Goal: Find specific page/section: Find specific page/section

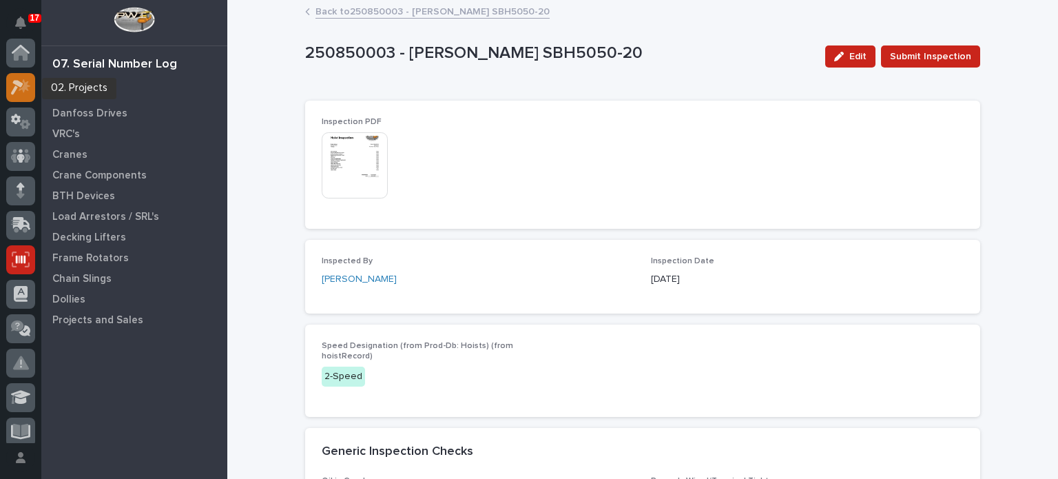
click at [11, 93] on icon at bounding box center [21, 87] width 20 height 16
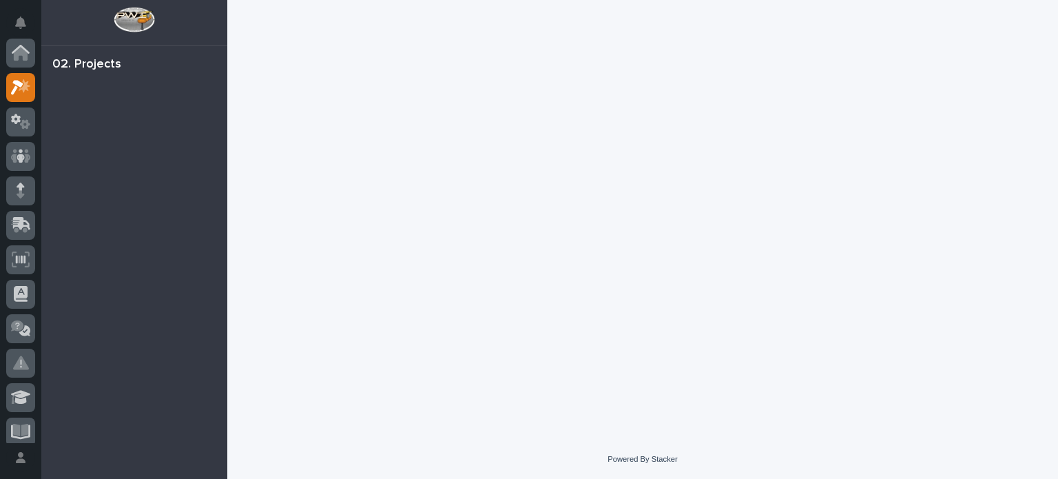
scroll to position [34, 0]
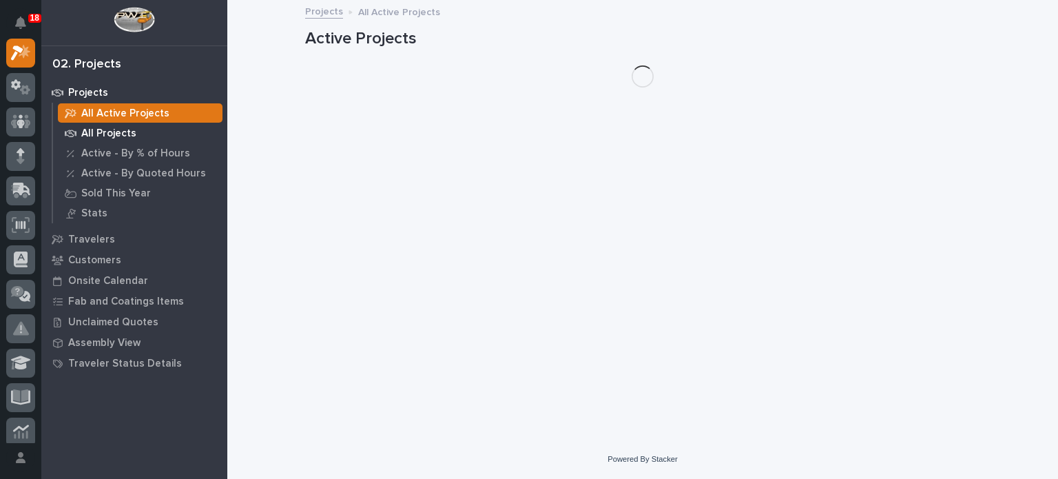
click at [119, 134] on p "All Projects" at bounding box center [108, 133] width 55 height 12
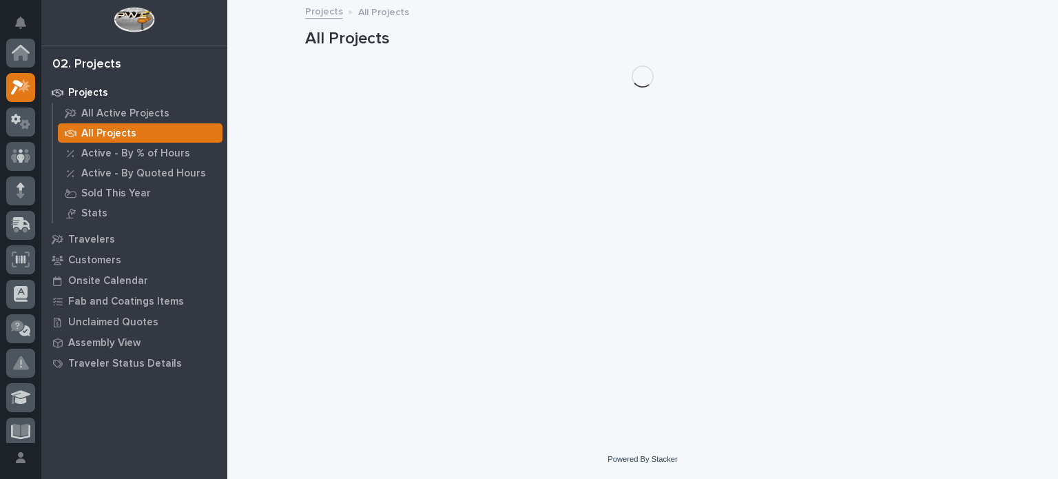
scroll to position [34, 0]
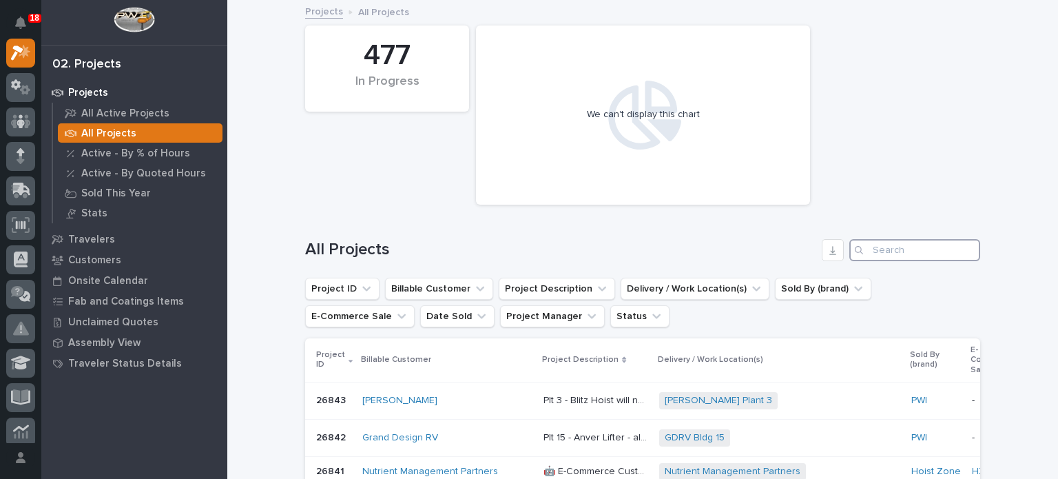
click at [892, 249] on input "Search" at bounding box center [915, 250] width 131 height 22
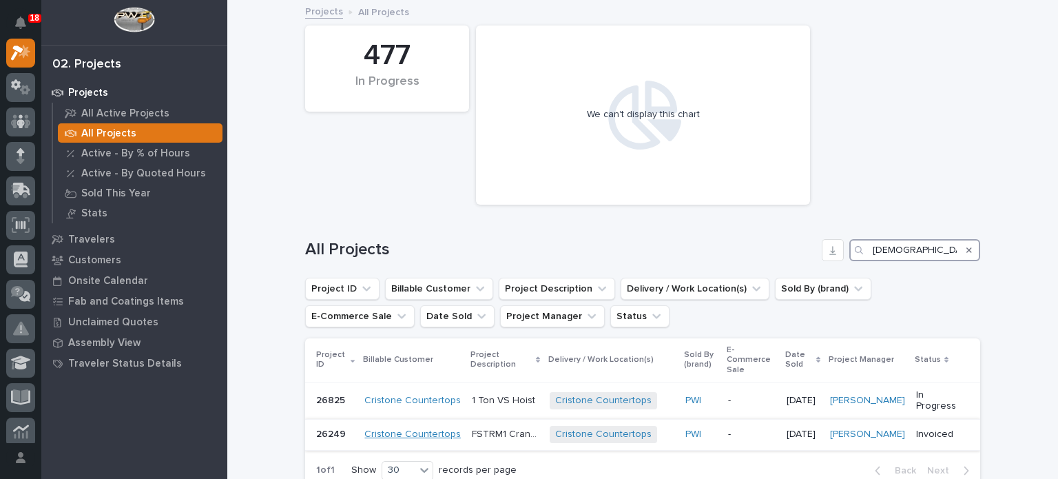
type input "[DEMOGRAPHIC_DATA]"
click at [424, 429] on link "Cristone Countertops" at bounding box center [413, 435] width 96 height 12
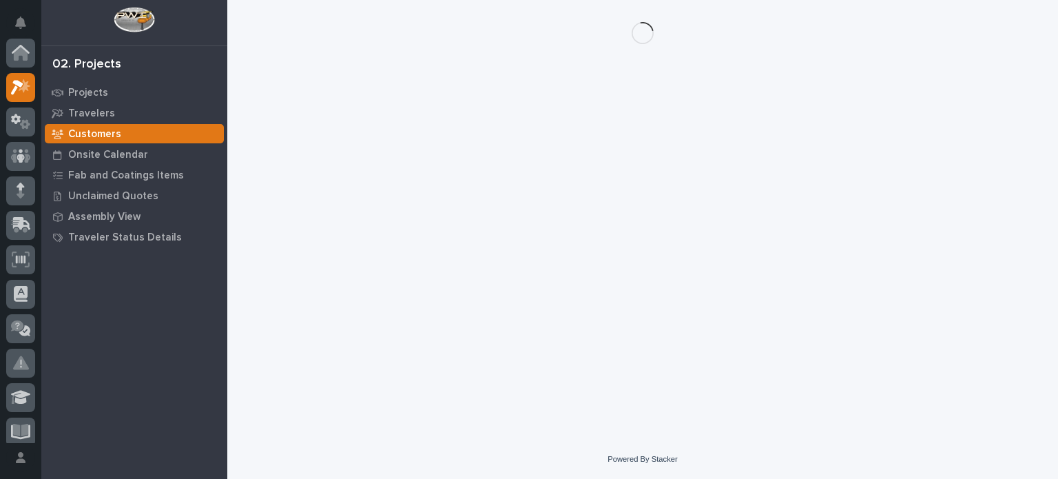
scroll to position [34, 0]
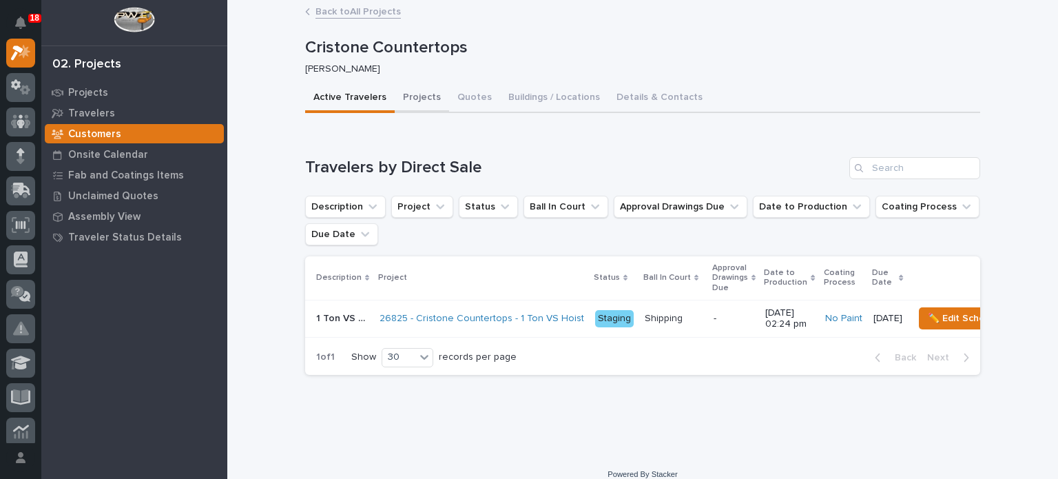
click at [419, 101] on button "Projects" at bounding box center [422, 98] width 54 height 29
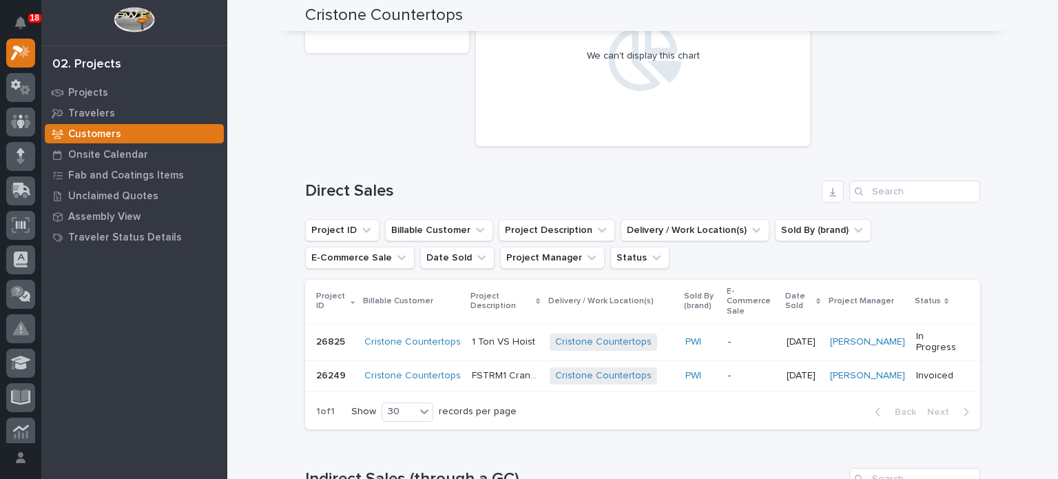
scroll to position [187, 0]
click at [405, 369] on link "Cristone Countertops" at bounding box center [413, 375] width 96 height 12
click at [507, 367] on p "FSTRM1 Crane System" at bounding box center [507, 374] width 70 height 14
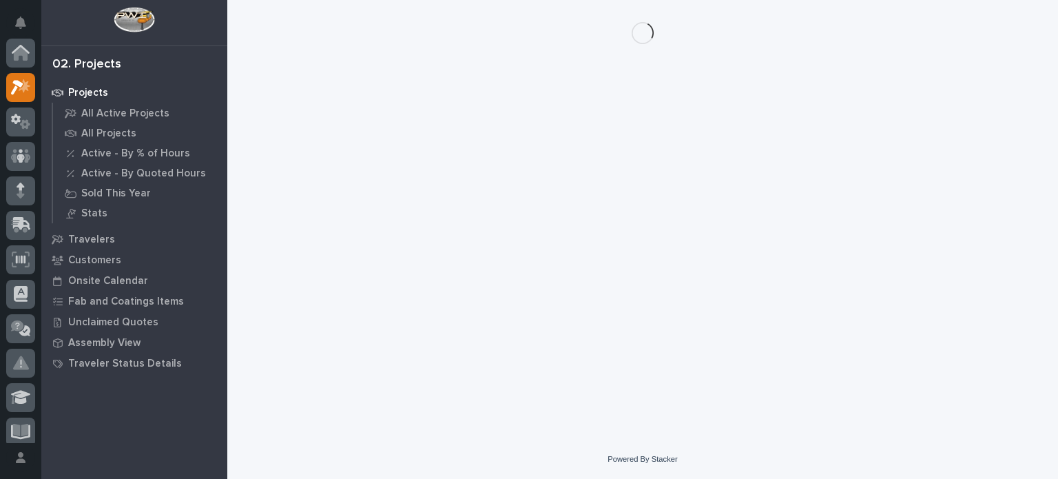
scroll to position [34, 0]
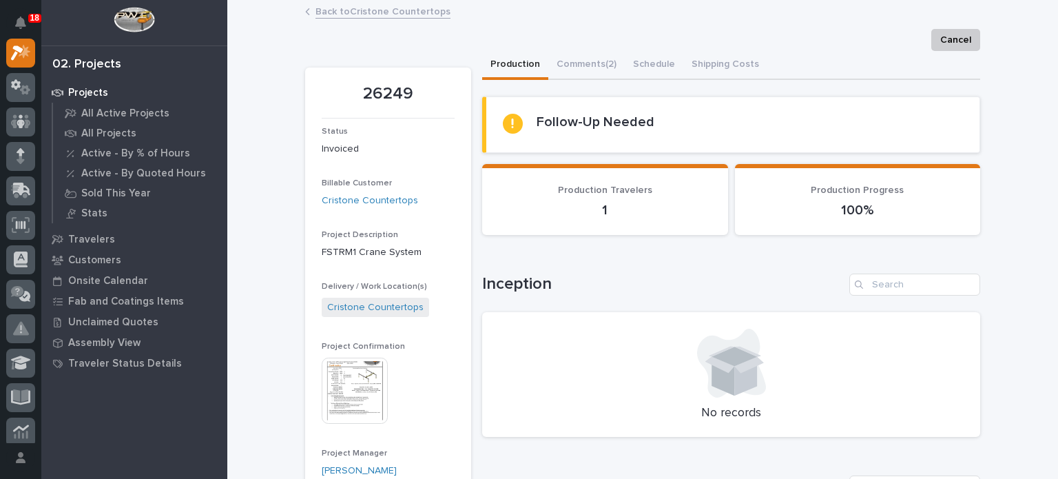
click at [358, 402] on img at bounding box center [355, 391] width 66 height 66
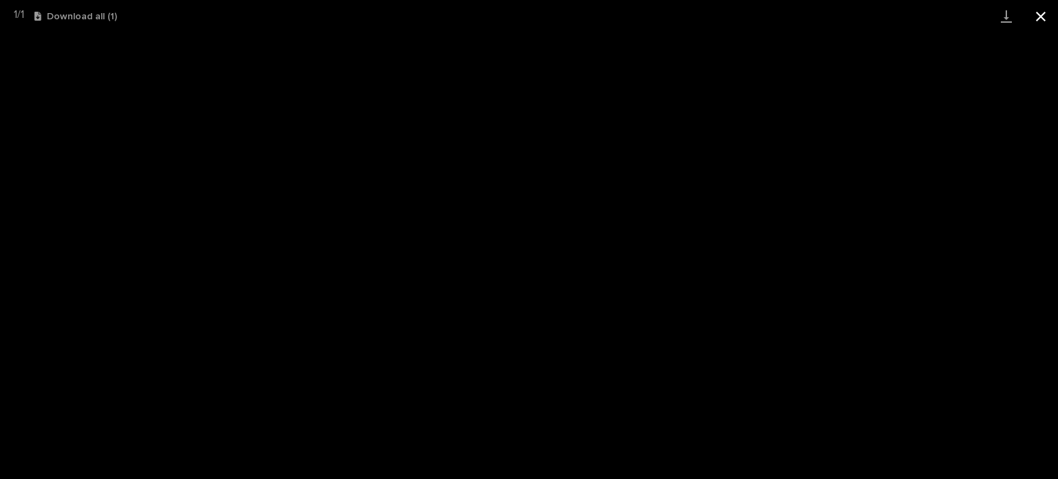
click at [1037, 16] on button "Close gallery" at bounding box center [1041, 16] width 34 height 32
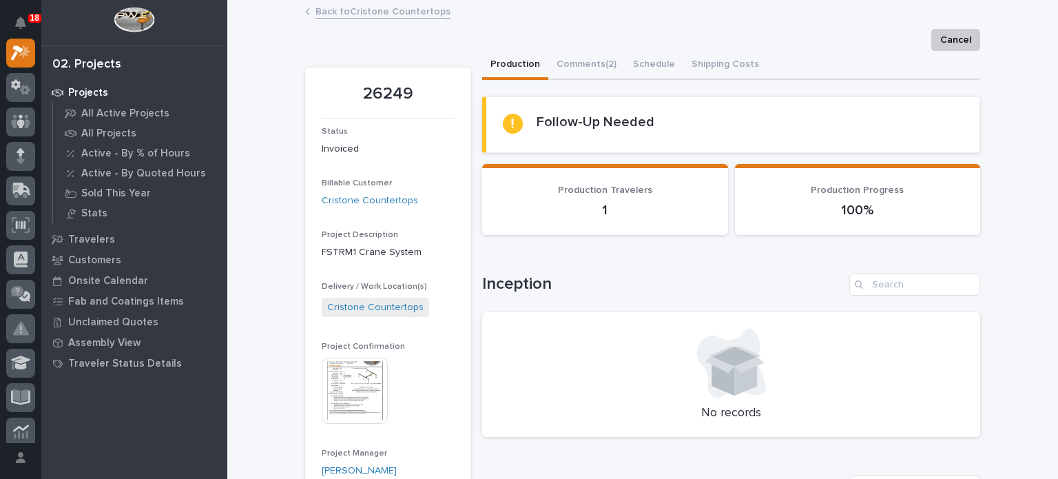
click at [363, 374] on img at bounding box center [355, 391] width 66 height 66
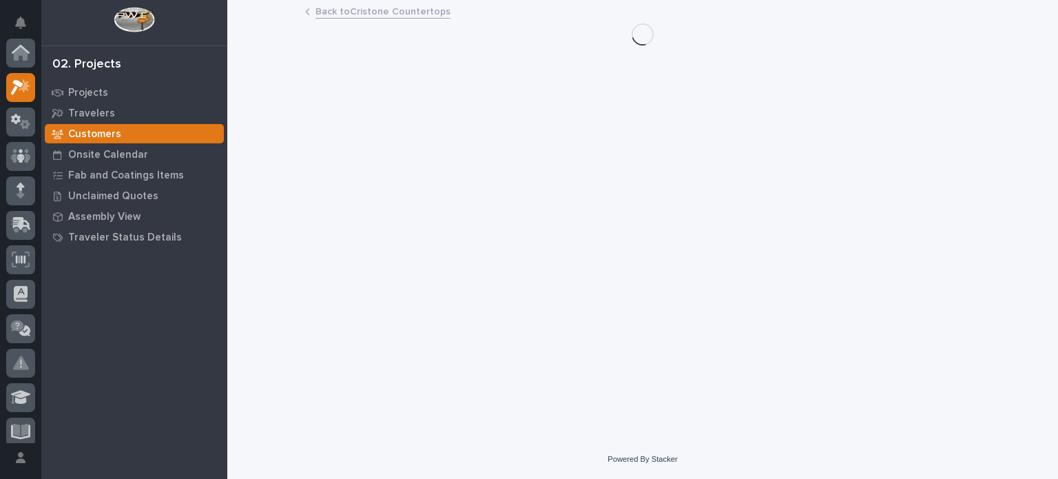
scroll to position [34, 0]
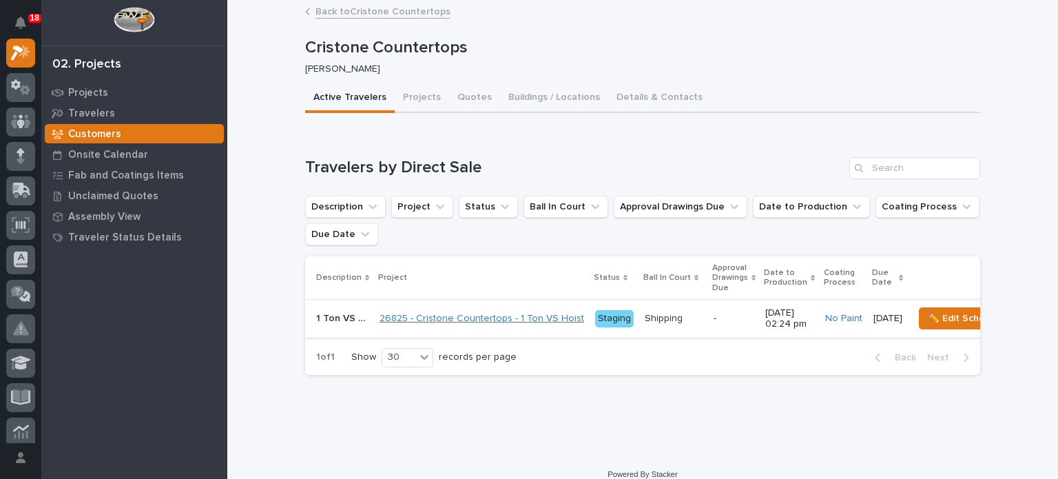
click at [402, 320] on link "26825 - Cristone Countertops - 1 Ton VS Hoist" at bounding box center [482, 319] width 205 height 12
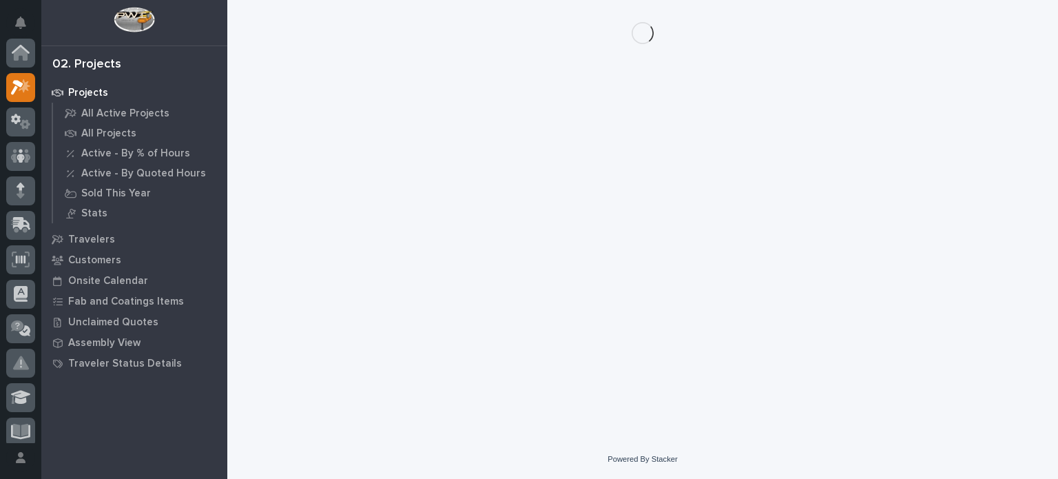
scroll to position [34, 0]
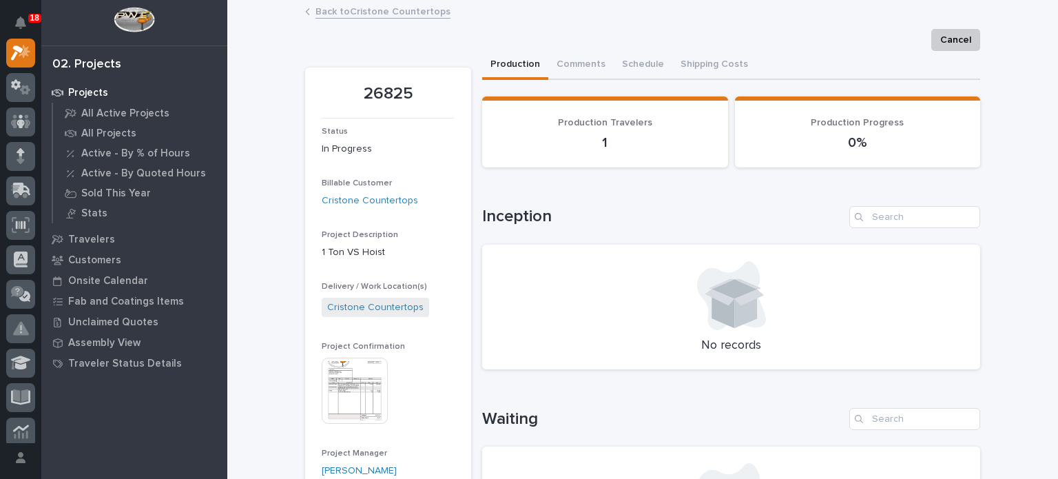
click at [359, 367] on img at bounding box center [355, 391] width 66 height 66
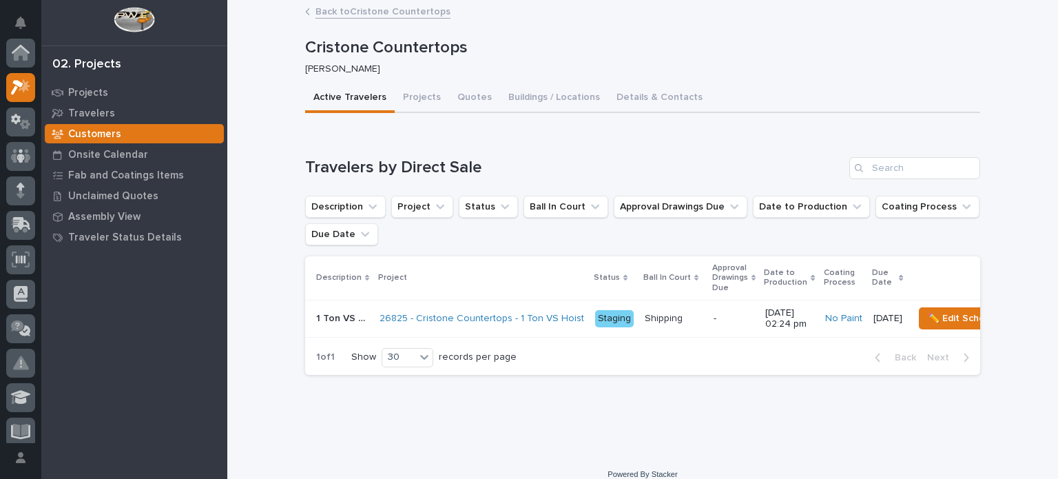
scroll to position [34, 0]
click at [413, 316] on link "26825 - Cristone Countertops - 1 Ton VS Hoist" at bounding box center [482, 319] width 205 height 12
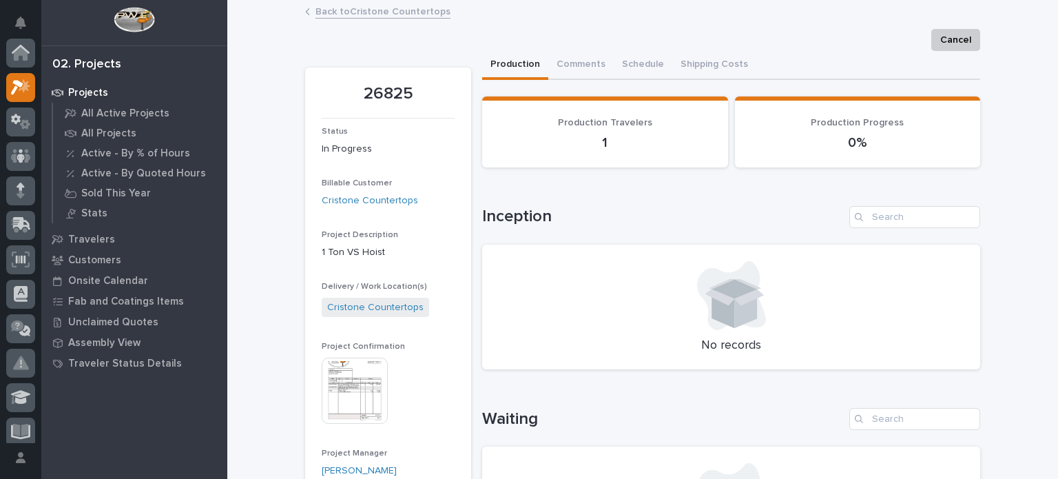
scroll to position [34, 0]
click at [343, 14] on link "Back to Cristone Countertops" at bounding box center [383, 11] width 135 height 16
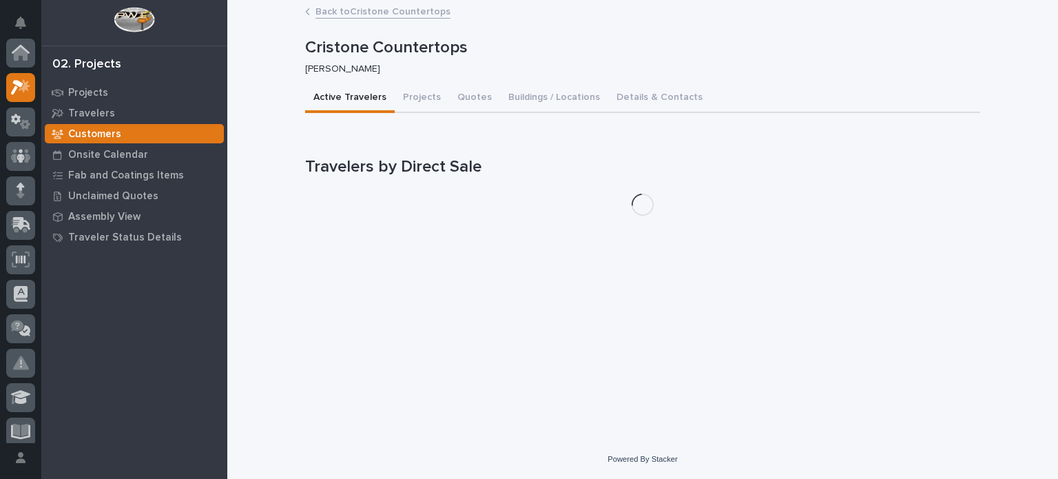
scroll to position [34, 0]
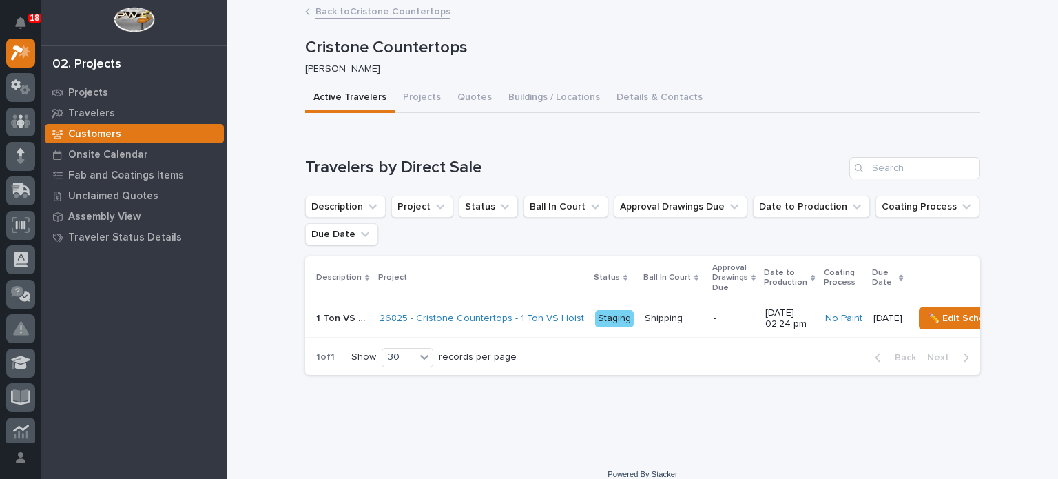
click at [353, 8] on link "Back to Cristone Countertops" at bounding box center [383, 11] width 135 height 16
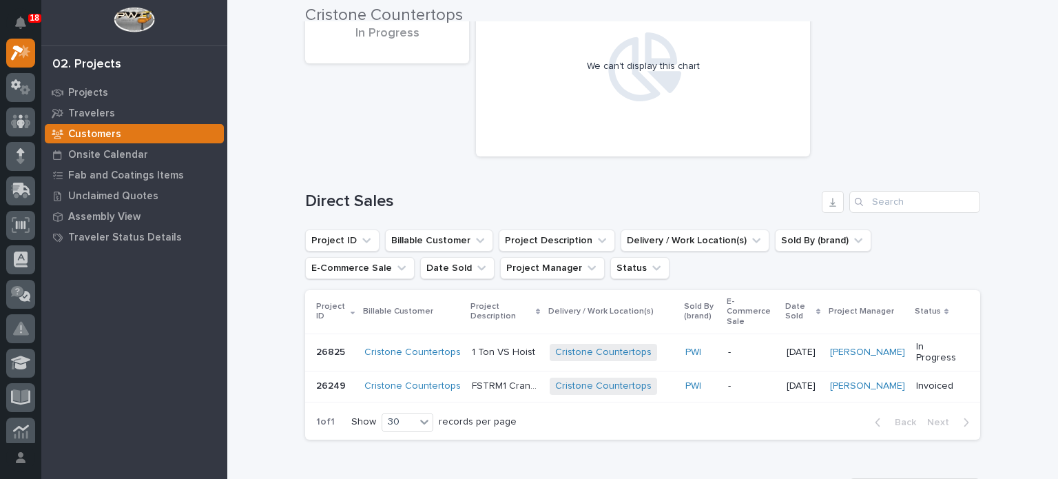
scroll to position [179, 0]
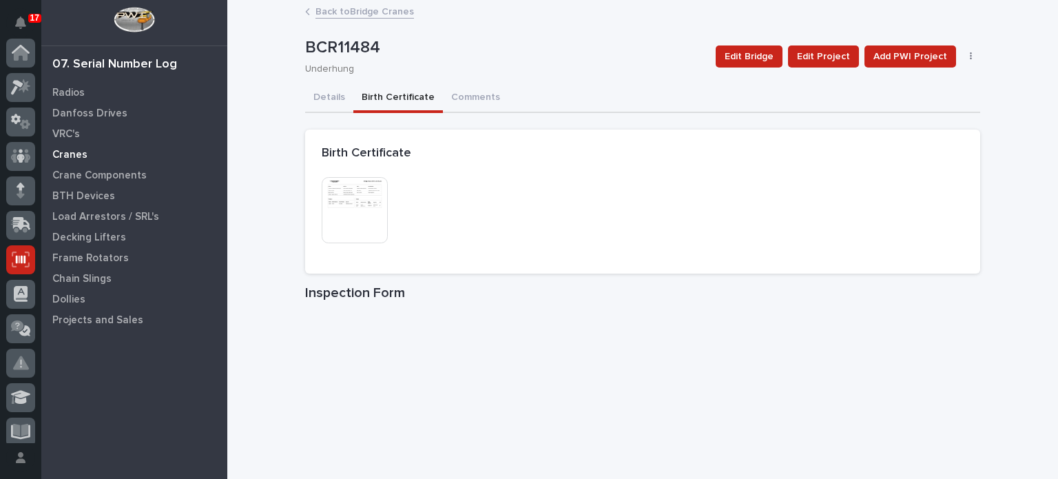
click at [72, 149] on p "Cranes" at bounding box center [69, 155] width 35 height 12
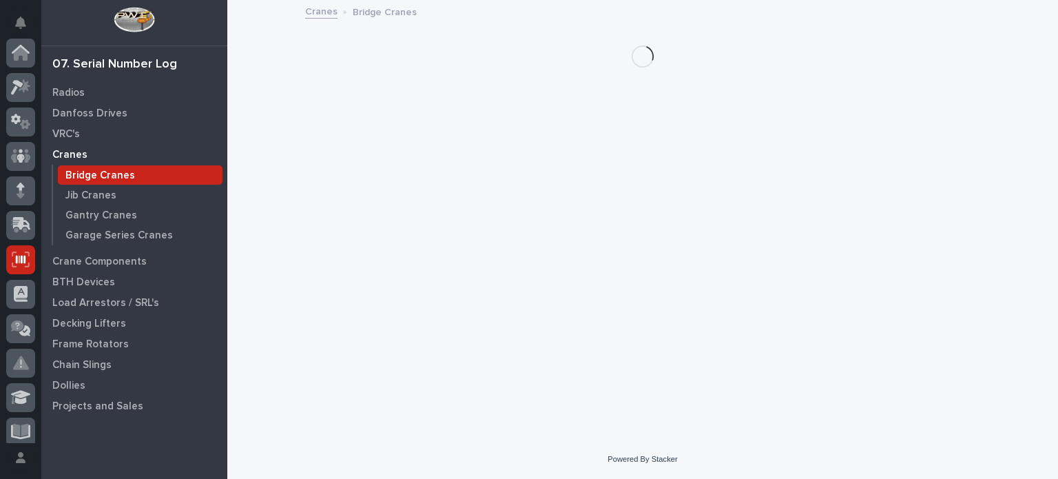
scroll to position [207, 0]
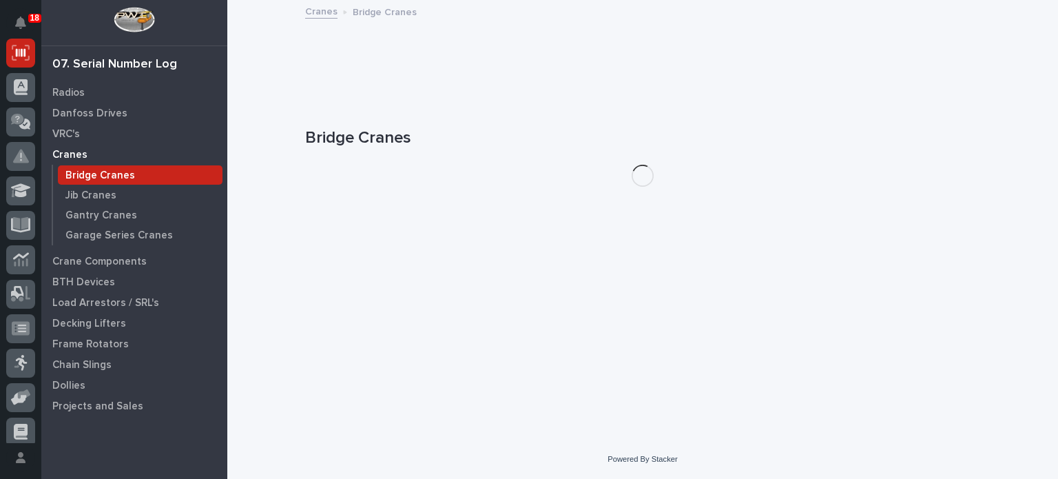
click at [81, 181] on div "Bridge Cranes" at bounding box center [140, 174] width 165 height 19
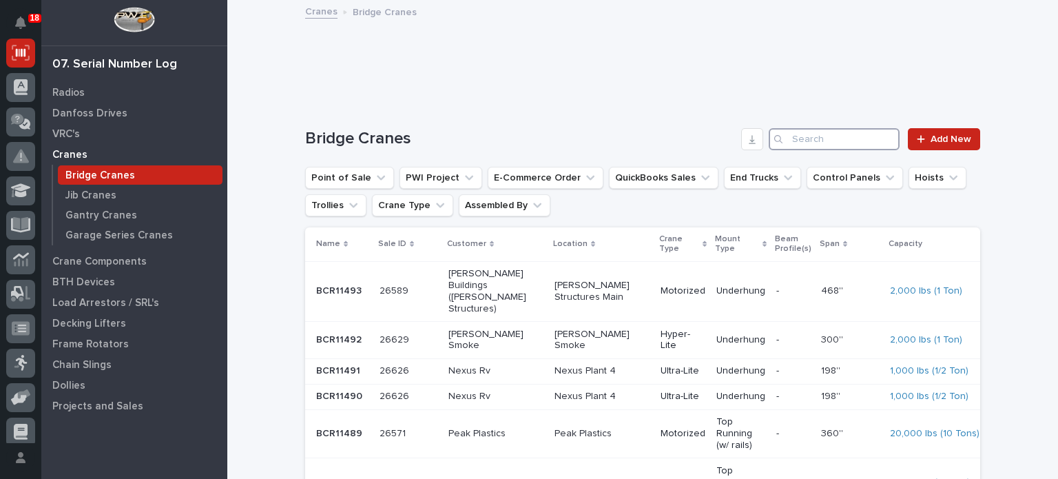
click at [808, 134] on input "Search" at bounding box center [834, 139] width 131 height 22
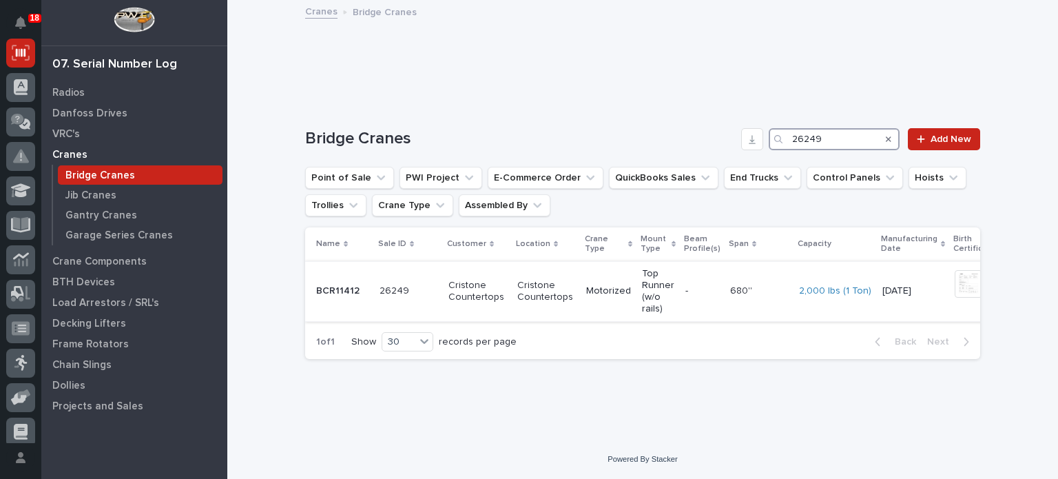
type input "26249"
click at [471, 278] on div "Cristone Countertops" at bounding box center [478, 290] width 58 height 26
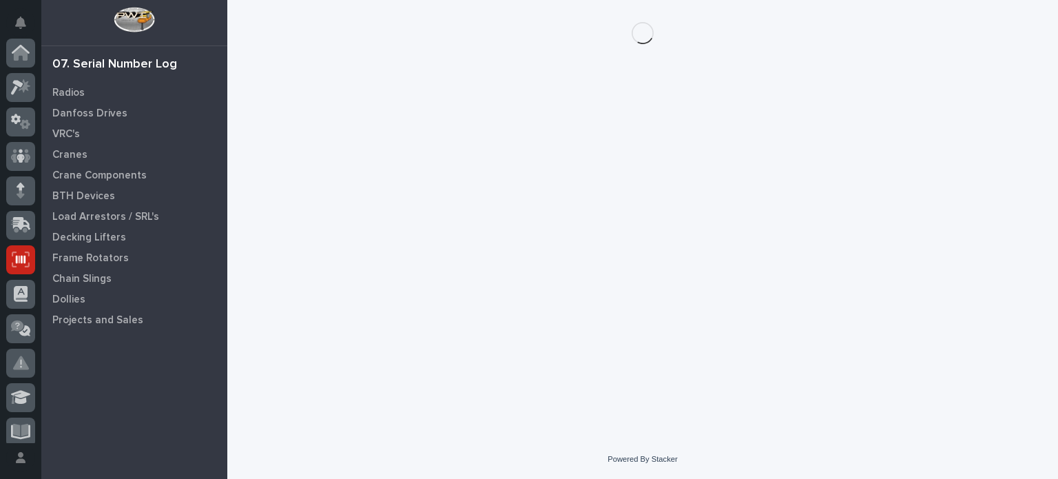
scroll to position [207, 0]
